Goal: Check status: Check status

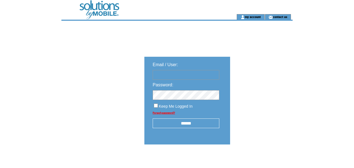
type input "**********"
click at [179, 124] on input "******" at bounding box center [186, 123] width 67 height 10
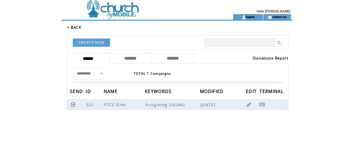
click at [265, 60] on link "Donations Report" at bounding box center [270, 58] width 35 height 5
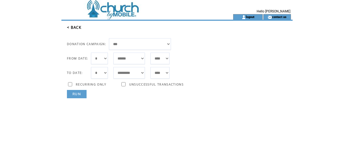
select select "*"
select select "***"
select select "*"
click at [72, 91] on link "RUN" at bounding box center [77, 94] width 20 height 8
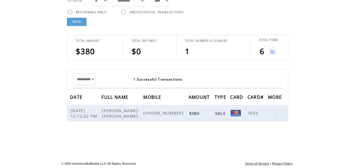
scroll to position [72, 0]
click at [275, 53] on img at bounding box center [272, 51] width 7 height 7
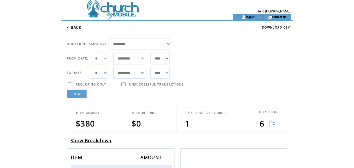
click at [106, 142] on link "Show Breakdown" at bounding box center [90, 140] width 41 height 6
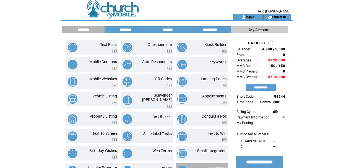
click at [221, 166] on link "Donations" at bounding box center [218, 168] width 18 height 4
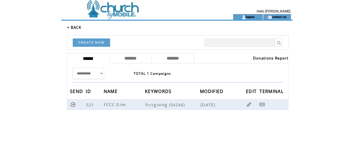
click at [269, 59] on link "Donations Report" at bounding box center [270, 58] width 35 height 5
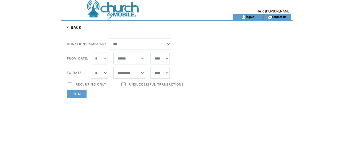
select select "*"
select select "***"
select select "*"
click at [75, 95] on link "RUN" at bounding box center [77, 94] width 20 height 8
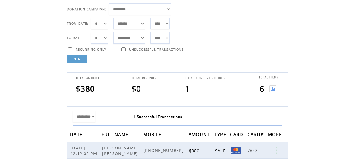
scroll to position [43, 0]
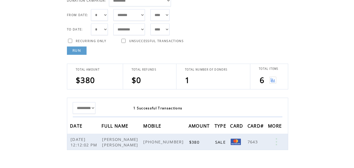
click at [273, 78] on img at bounding box center [272, 80] width 7 height 7
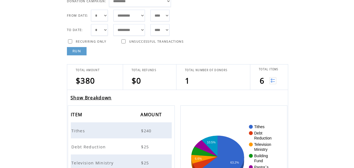
scroll to position [43, 0]
click at [101, 99] on link "Show Breakdown" at bounding box center [90, 98] width 41 height 6
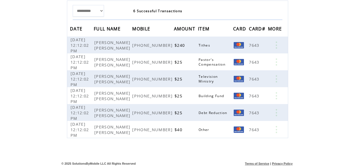
scroll to position [140, 0]
